Goal: Information Seeking & Learning: Learn about a topic

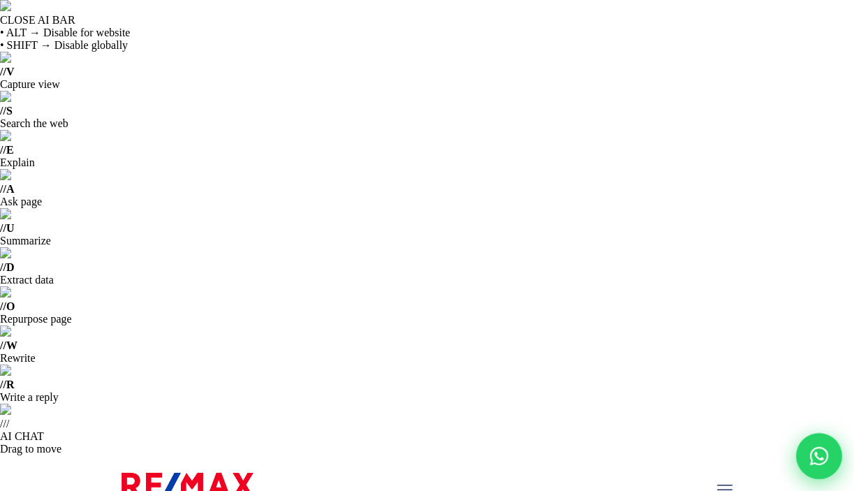
click at [815, 457] on icon at bounding box center [819, 456] width 18 height 18
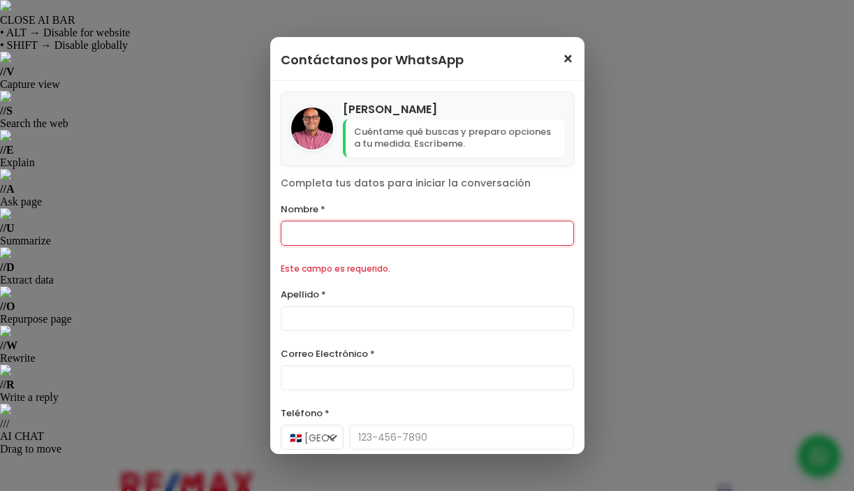
click at [562, 62] on span "×" at bounding box center [568, 59] width 12 height 17
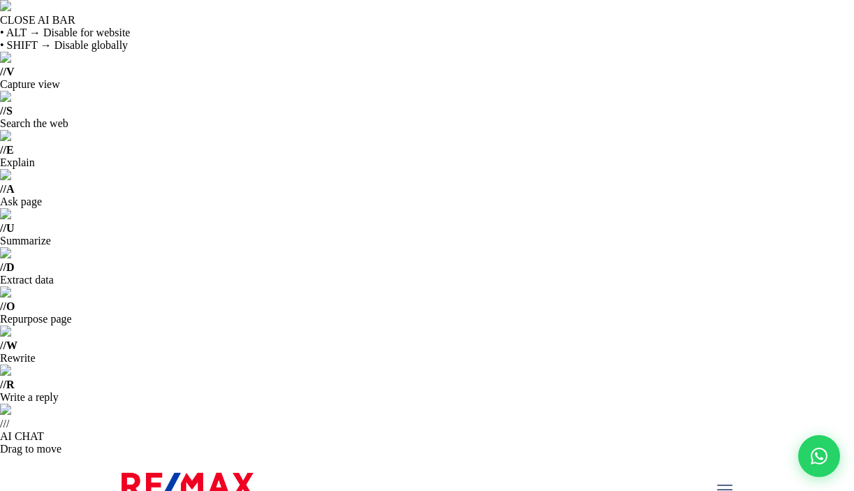
click at [722, 479] on icon "mobile menu" at bounding box center [724, 490] width 15 height 22
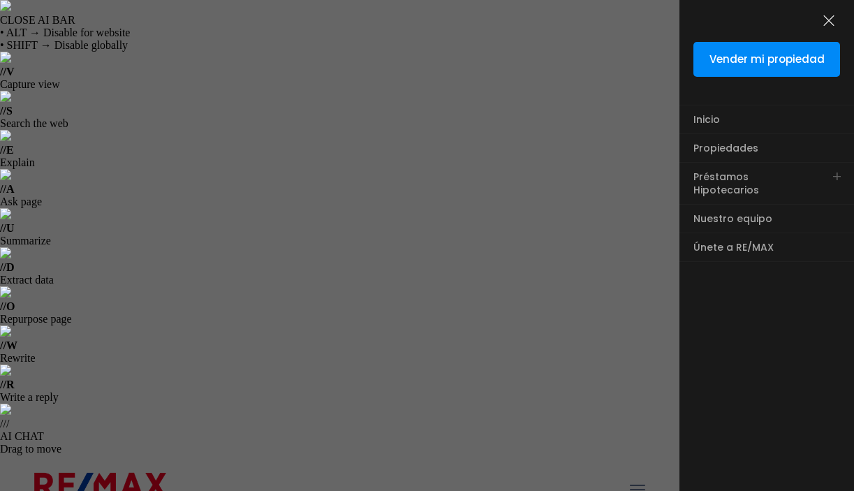
click at [829, 15] on icon "menu close icon" at bounding box center [828, 21] width 15 height 22
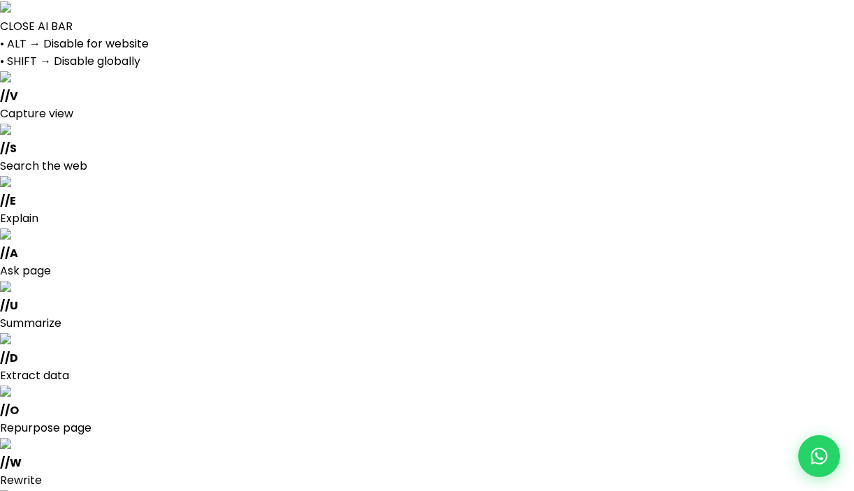
select select
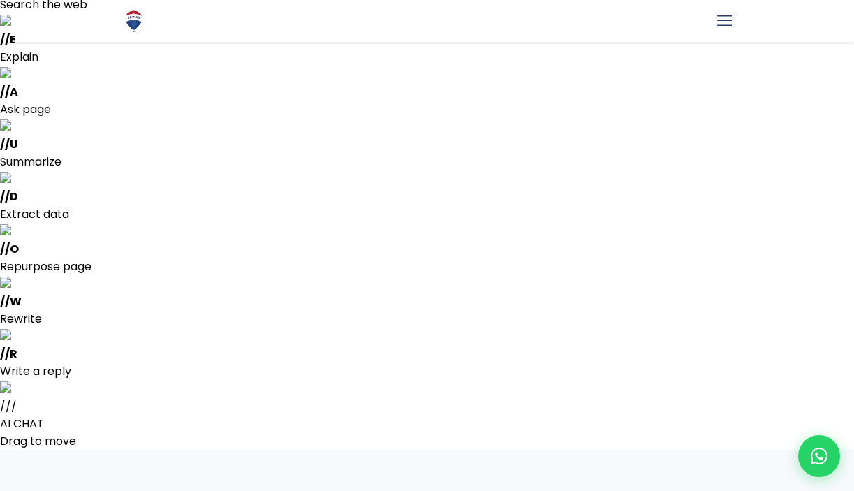
scroll to position [163, 0]
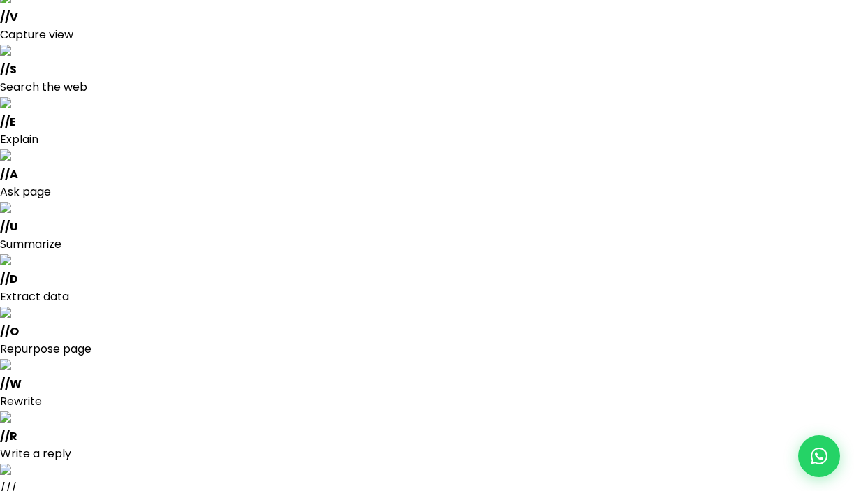
scroll to position [49, 0]
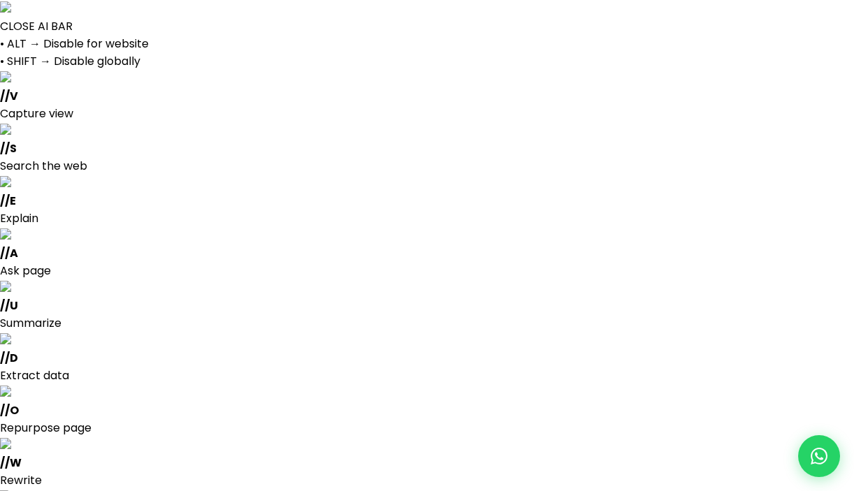
select select
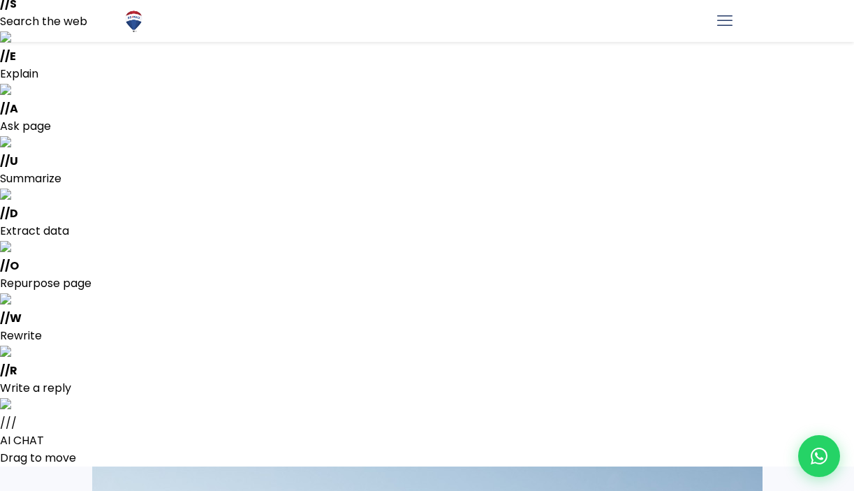
scroll to position [142, 0]
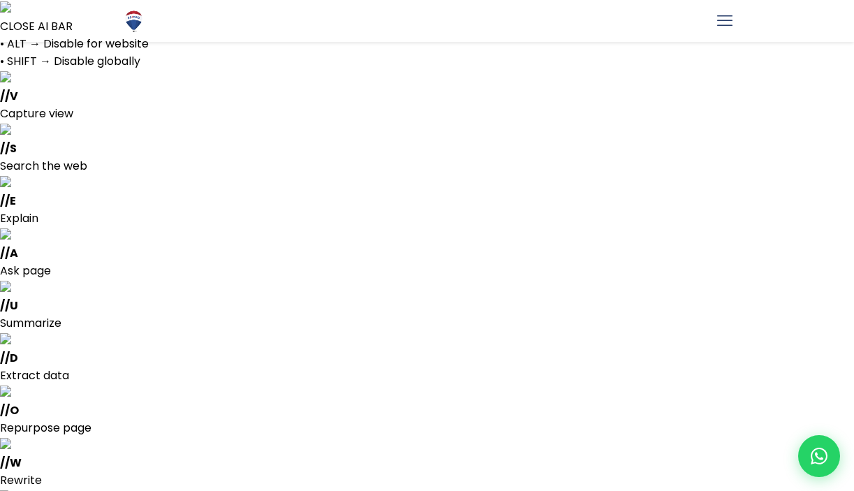
select select
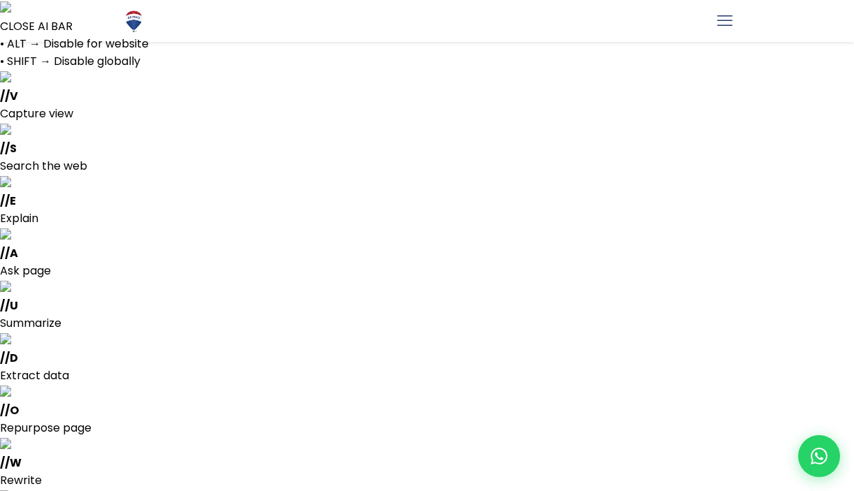
select select
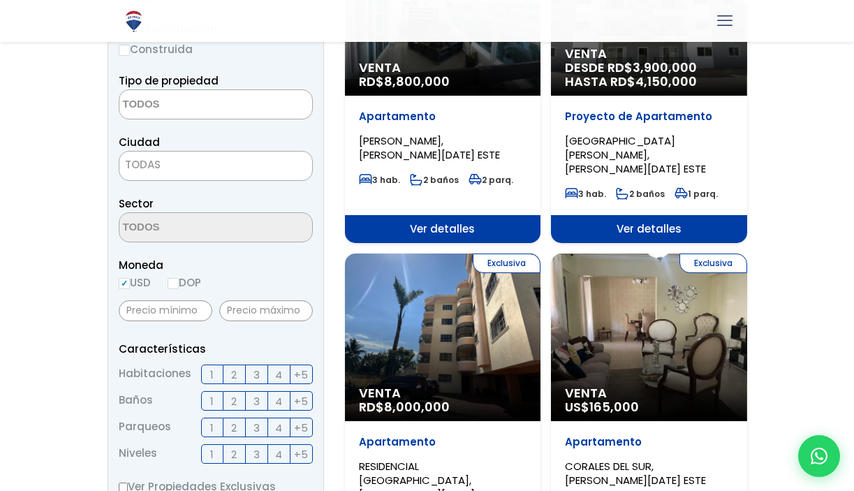
scroll to position [915, 0]
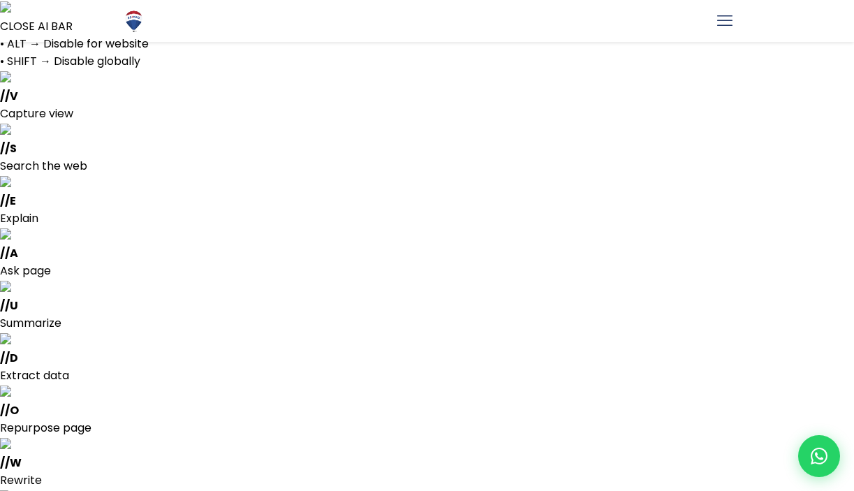
select select
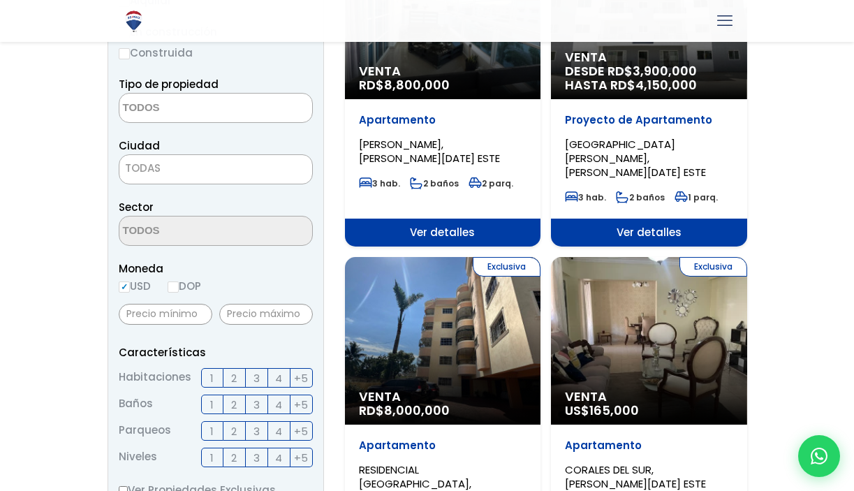
scroll to position [918, 0]
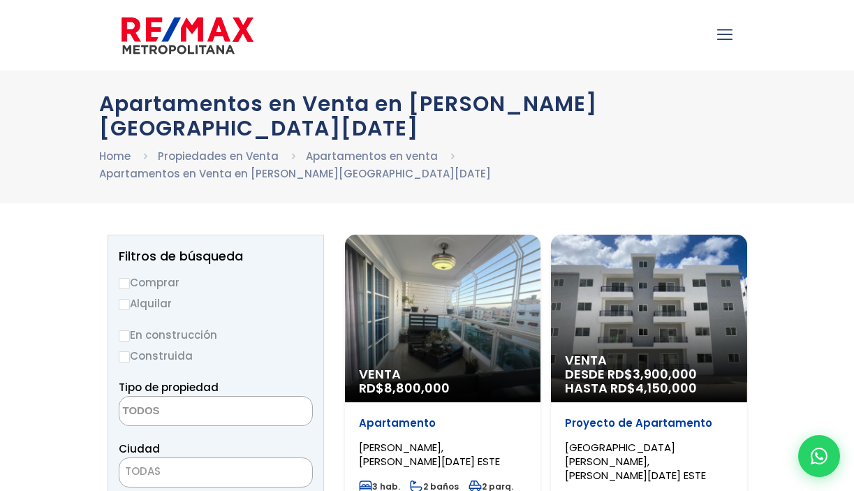
select select
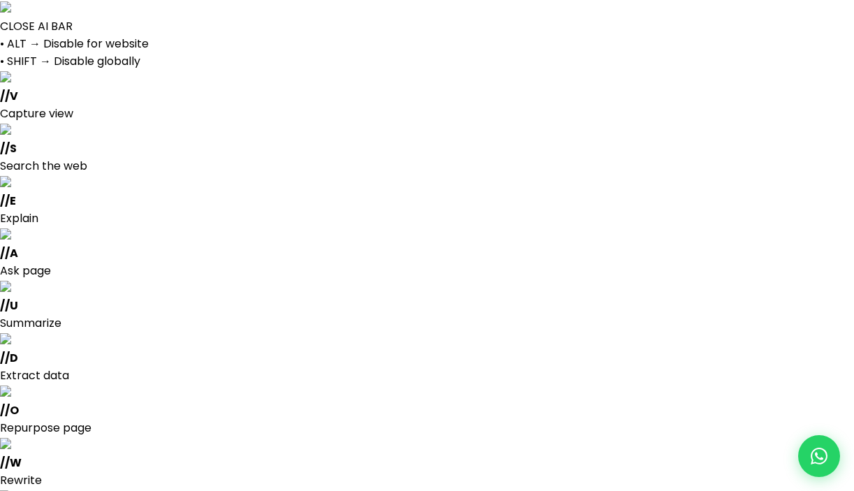
select select
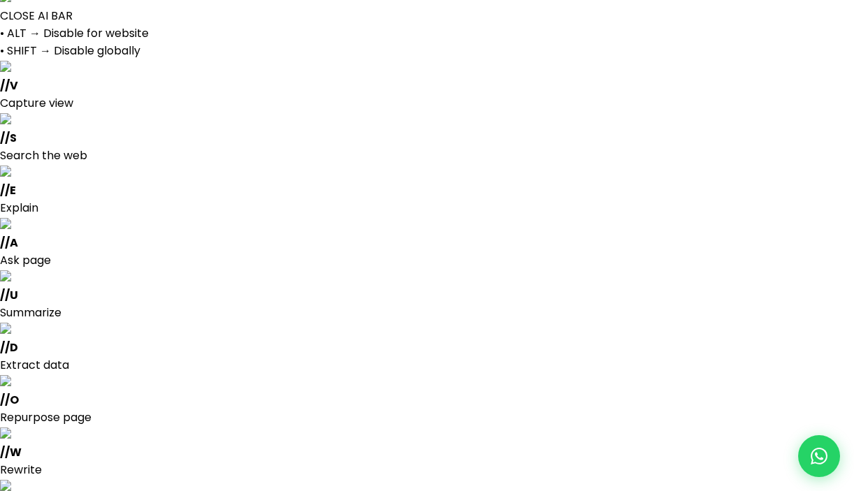
scroll to position [11, 0]
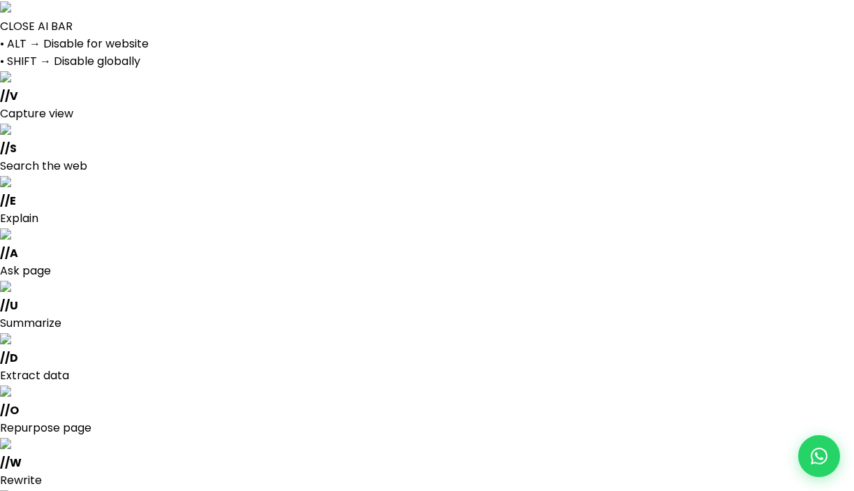
select select
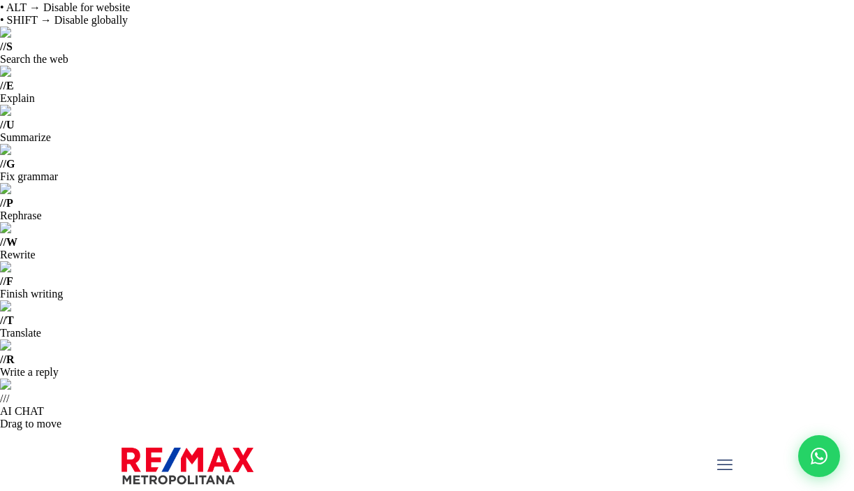
scroll to position [26, 0]
drag, startPoint x: 301, startPoint y: 117, endPoint x: 161, endPoint y: 119, distance: 139.7
copy p "San Antonio De Guerra"
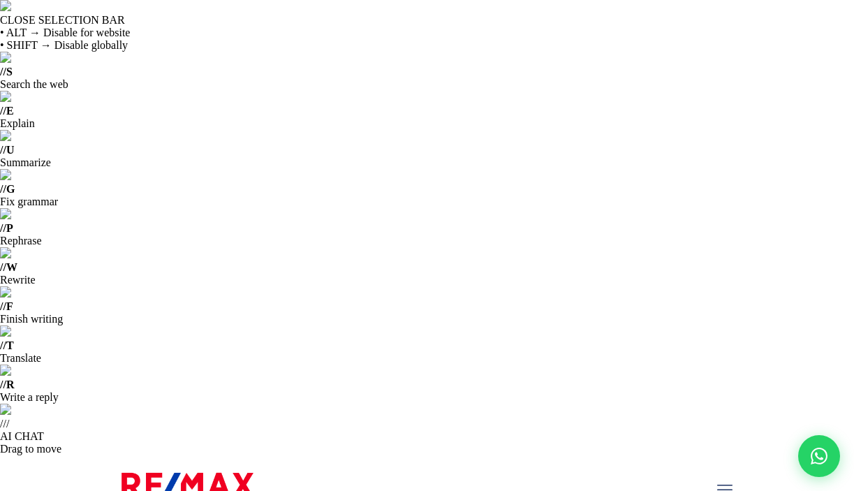
drag, startPoint x: 223, startPoint y: 170, endPoint x: 119, endPoint y: 164, distance: 104.2
copy p "Ciudad [PERSON_NAME]"
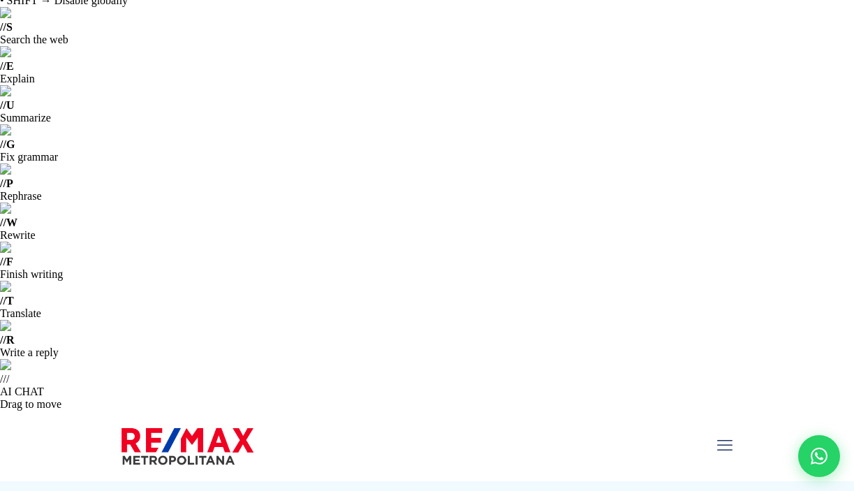
scroll to position [49, 0]
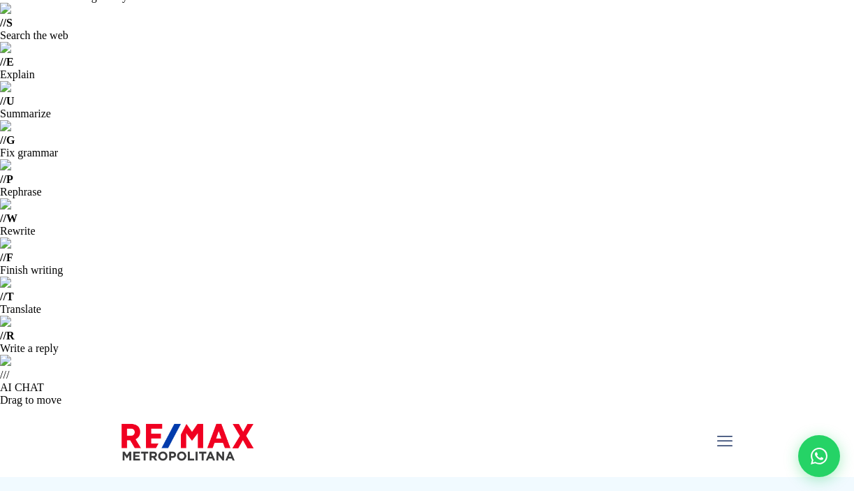
drag, startPoint x: 205, startPoint y: 123, endPoint x: 118, endPoint y: 123, distance: 87.3
copy p "[PERSON_NAME] [PERSON_NAME]"
